Goal: Check status: Check status

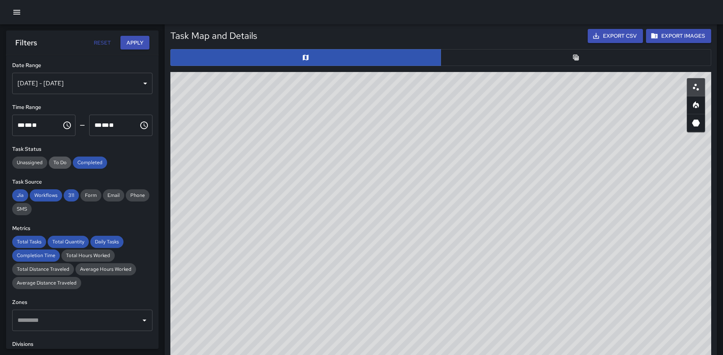
click at [55, 161] on span "To Do" at bounding box center [60, 163] width 23 height 8
click at [88, 162] on span "Completed" at bounding box center [90, 163] width 34 height 8
click at [135, 43] on button "Apply" at bounding box center [135, 43] width 29 height 14
drag, startPoint x: 452, startPoint y: 202, endPoint x: 455, endPoint y: 248, distance: 46.6
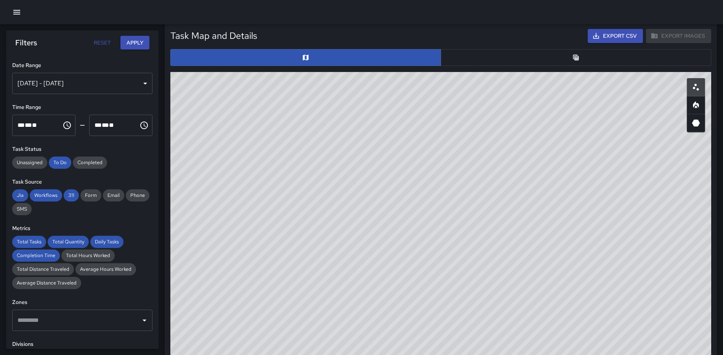
click at [455, 248] on div "© Mapbox © OpenStreetMap Improve this map" at bounding box center [440, 224] width 541 height 305
drag, startPoint x: 441, startPoint y: 252, endPoint x: 458, endPoint y: 133, distance: 119.7
click at [458, 133] on div "© Mapbox © OpenStreetMap Improve this map" at bounding box center [440, 224] width 541 height 305
drag, startPoint x: 464, startPoint y: 229, endPoint x: 465, endPoint y: 150, distance: 79.3
click at [465, 150] on div "© Mapbox © OpenStreetMap Improve this map" at bounding box center [440, 224] width 541 height 305
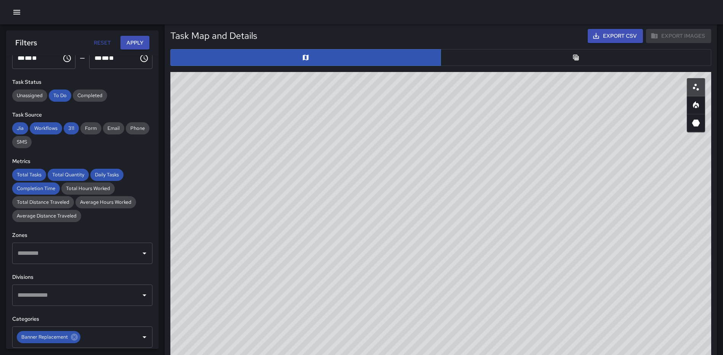
scroll to position [0, 0]
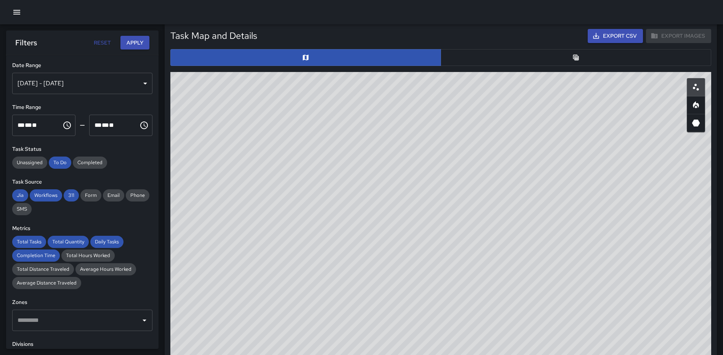
click at [127, 80] on div "[DATE] - [DATE]" at bounding box center [82, 83] width 140 height 21
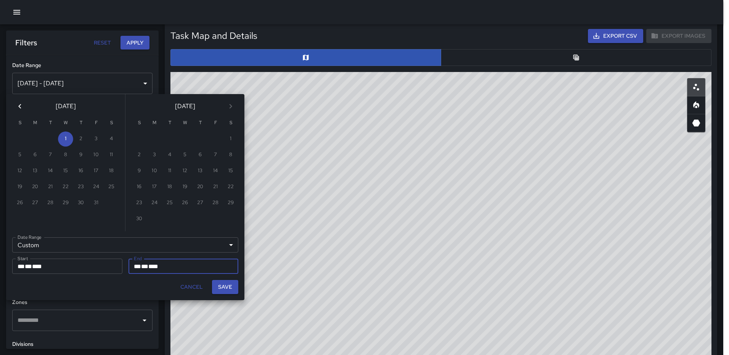
click at [21, 110] on icon "Previous month" at bounding box center [19, 106] width 9 height 9
click at [35, 137] on button "1" at bounding box center [34, 139] width 15 height 15
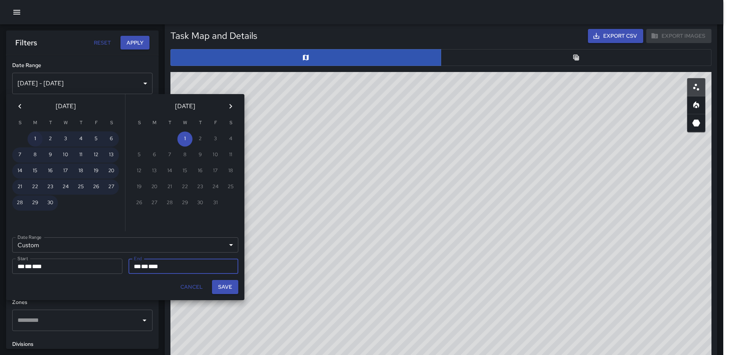
type input "**********"
click at [227, 284] on button "Save" at bounding box center [225, 287] width 26 height 14
type input "**********"
